Goal: Information Seeking & Learning: Check status

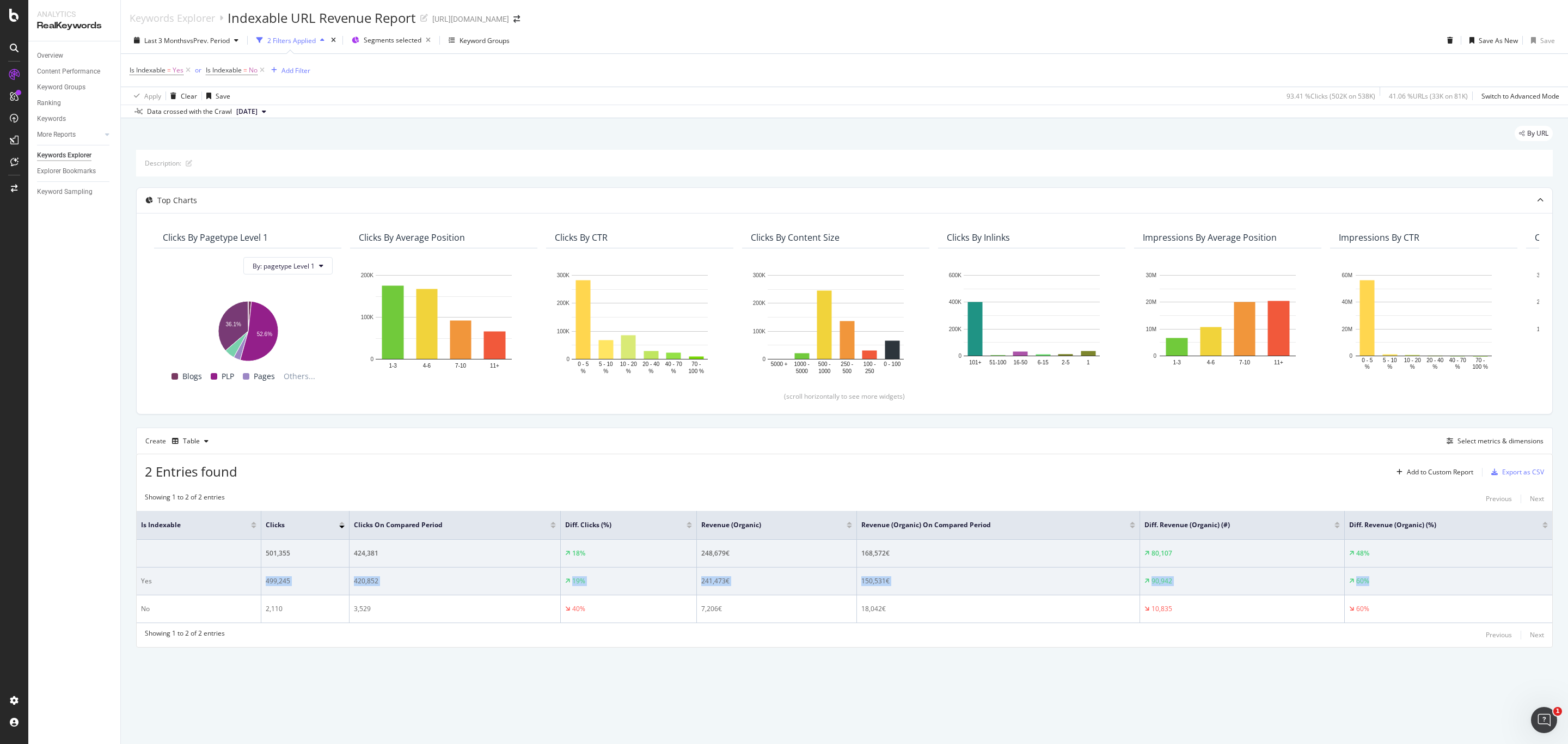
drag, startPoint x: 189, startPoint y: 587, endPoint x: 1490, endPoint y: 570, distance: 1301.1
click at [1503, 577] on tr "Yes 499,245 420,852 19% 241,473€ 150,531€ 90,942 60%" at bounding box center [844, 581] width 1415 height 28
